Goal: Participate in discussion: Engage in conversation with other users on a specific topic

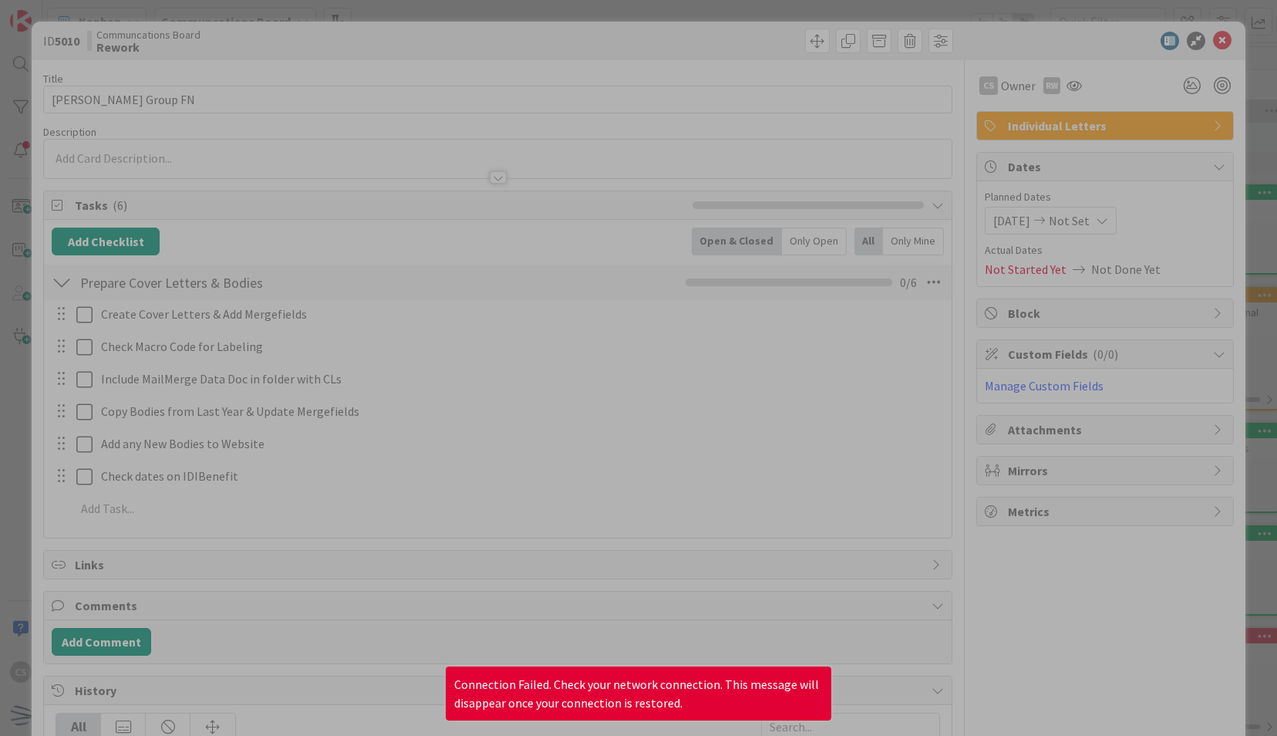
scroll to position [207, 0]
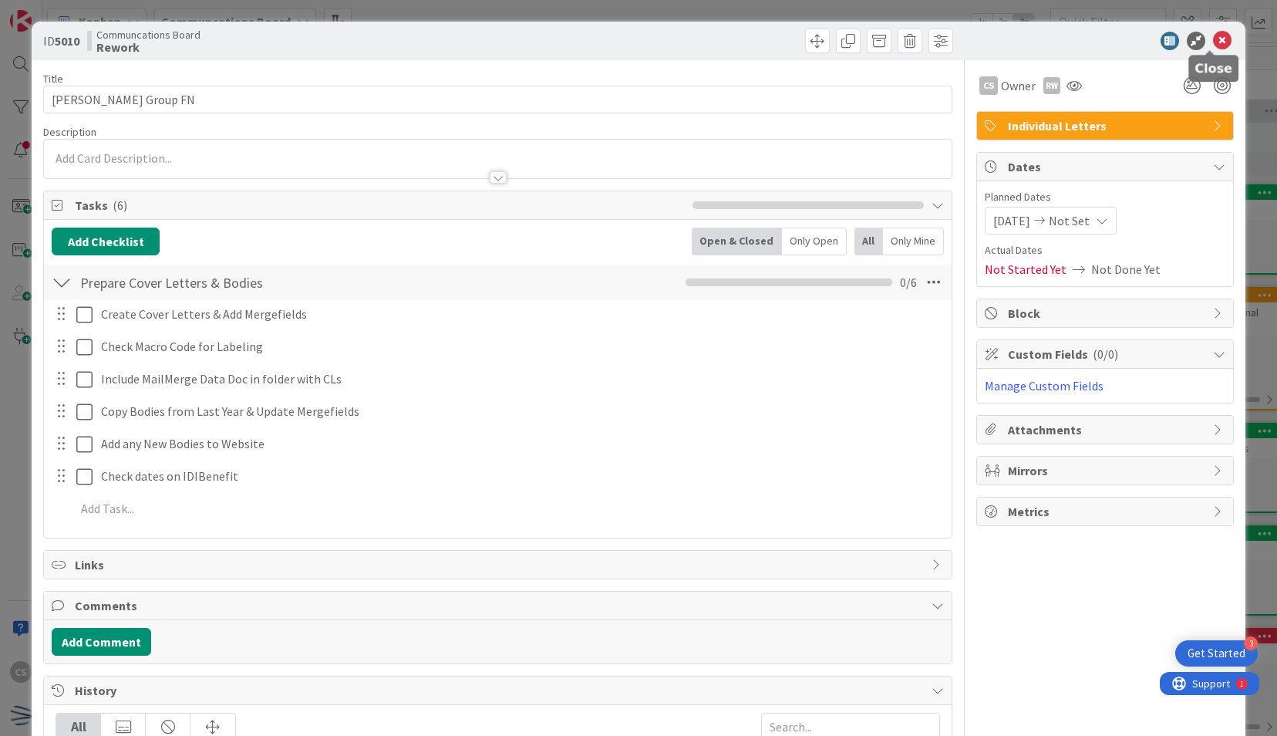
click at [1213, 42] on icon at bounding box center [1222, 41] width 19 height 19
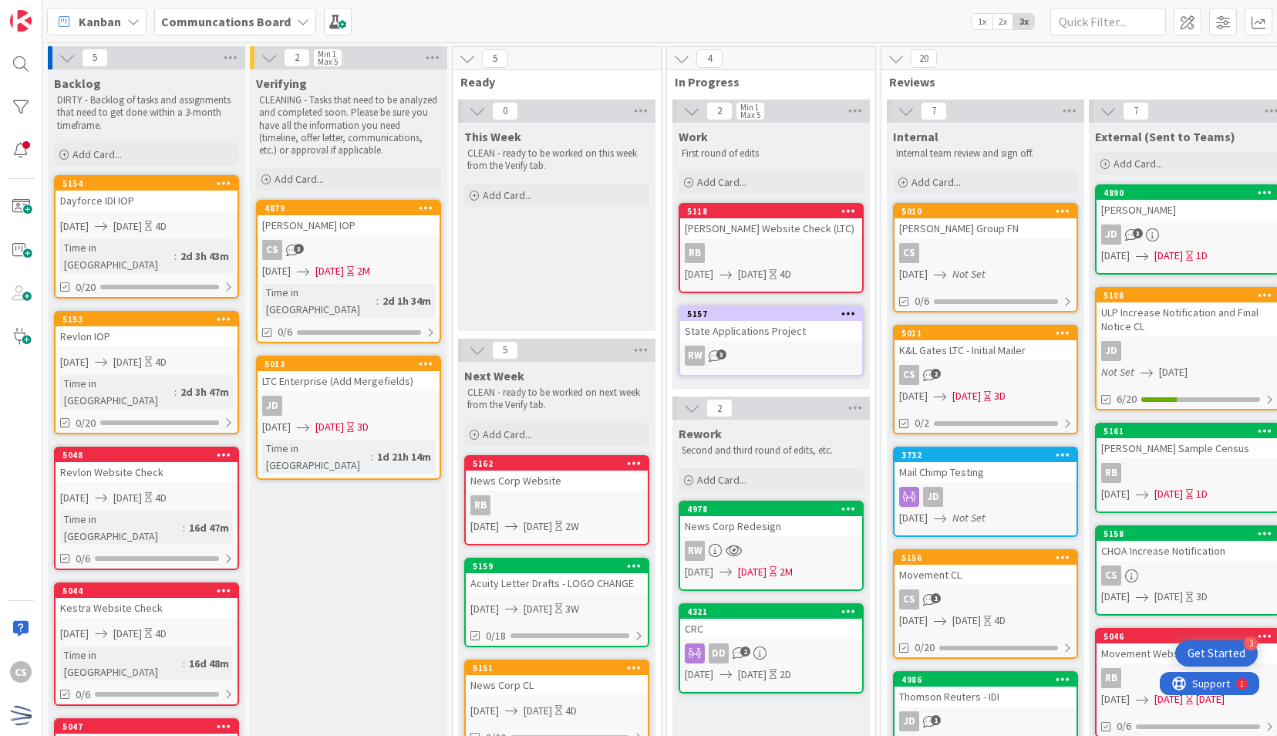
click at [957, 262] on link "5010 Keller Group FN CS 09/16/2025 Not Set 0/6" at bounding box center [985, 258] width 185 height 110
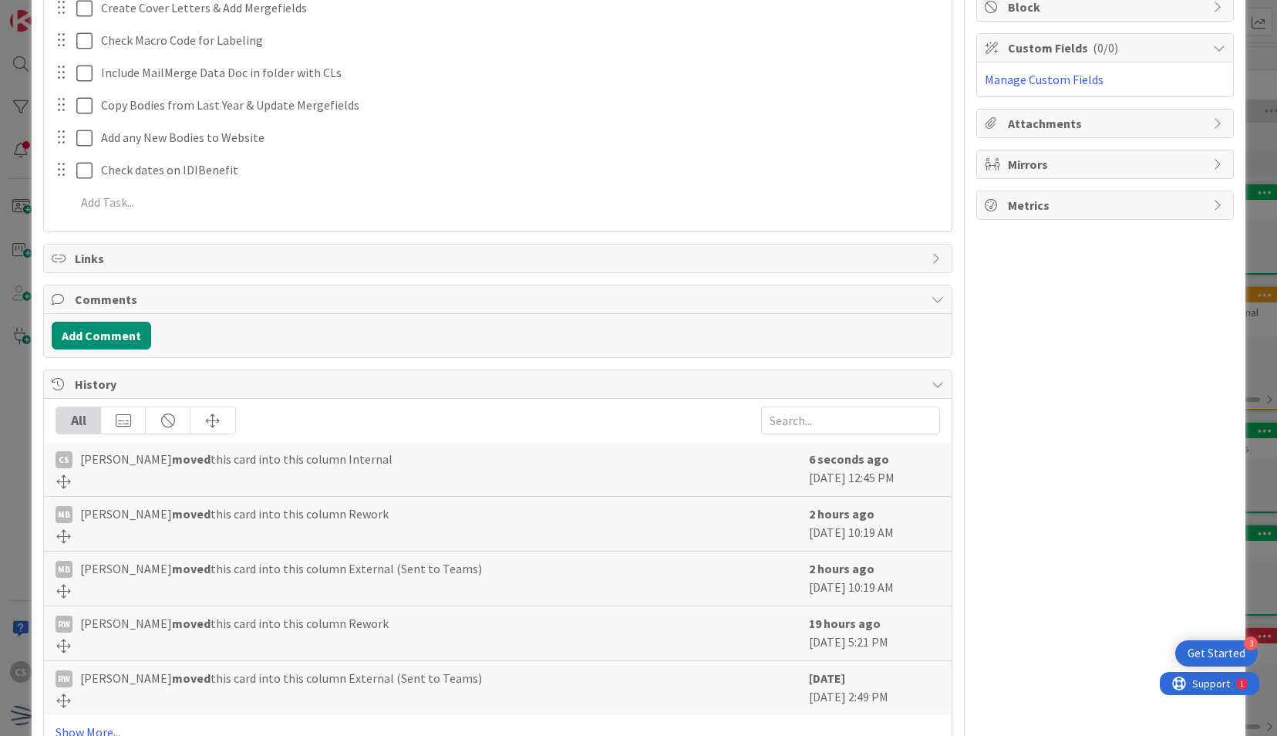
scroll to position [347, 0]
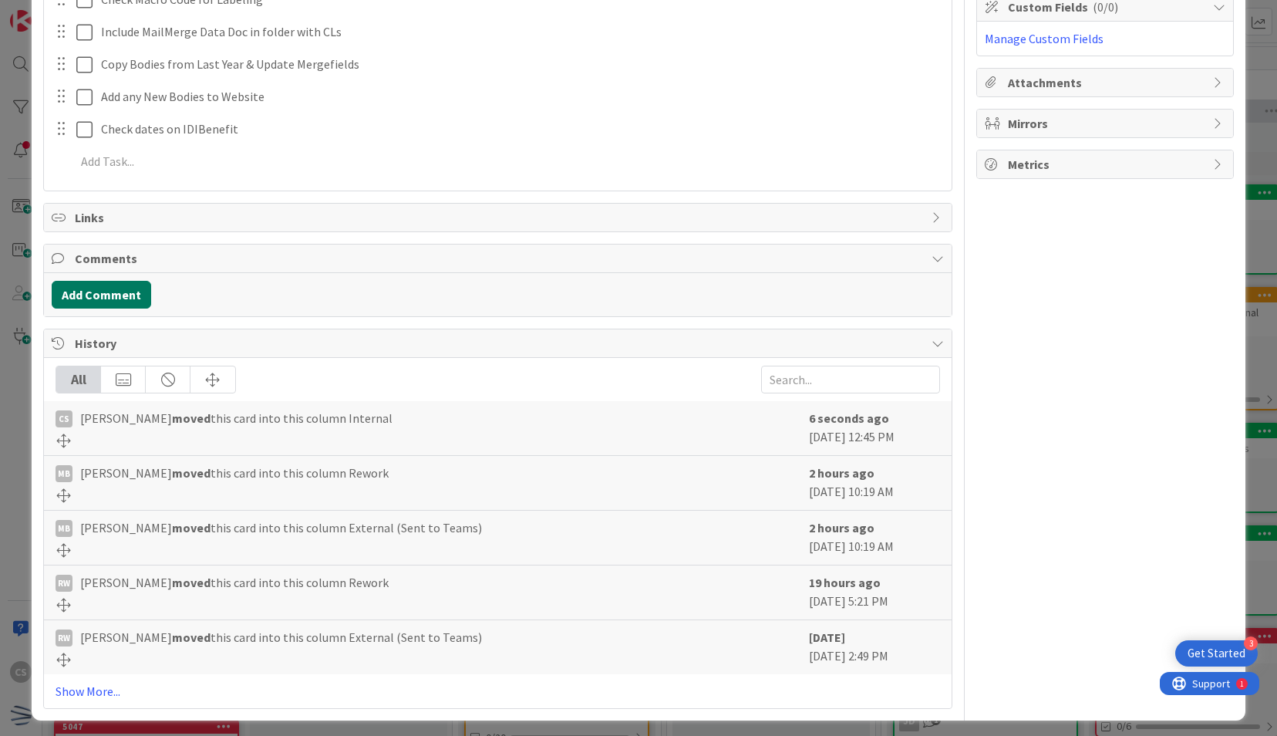
click at [110, 288] on button "Add Comment" at bounding box center [102, 295] width 100 height 28
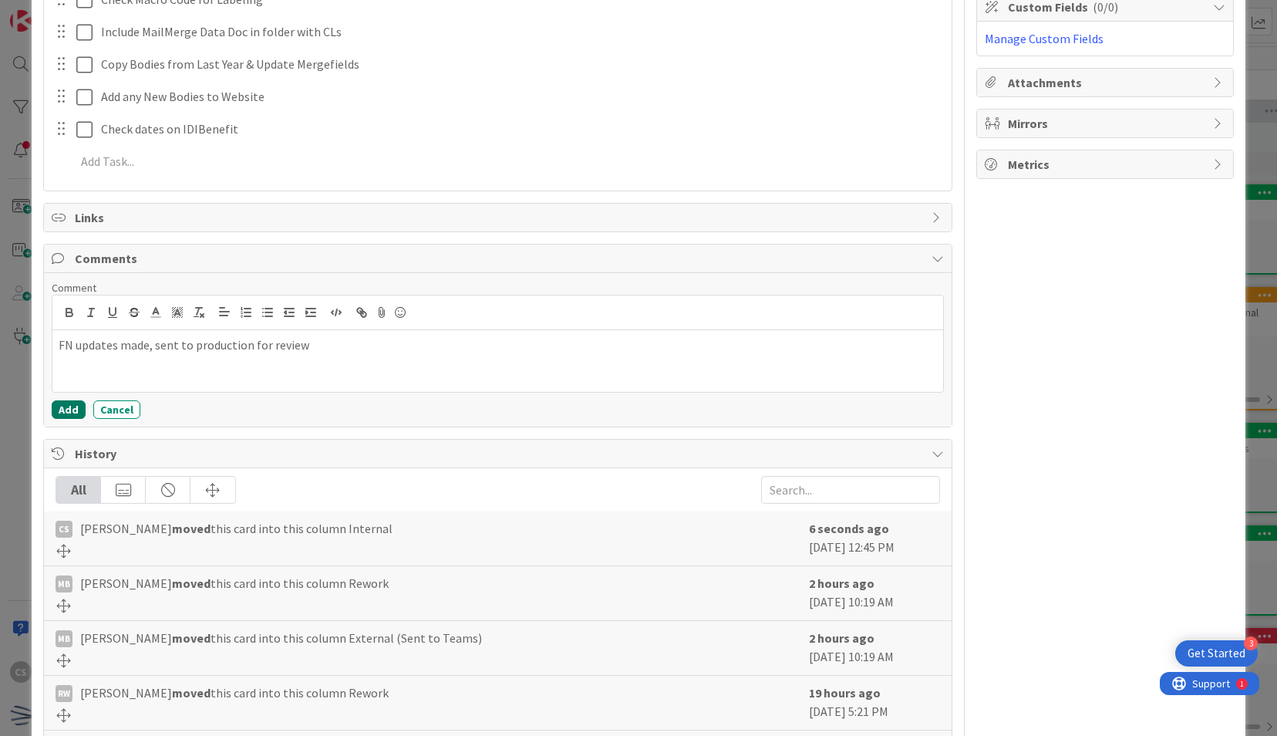
click at [63, 400] on button "Add" at bounding box center [69, 409] width 34 height 19
